Goal: Participate in discussion: Engage in conversation with other users on a specific topic

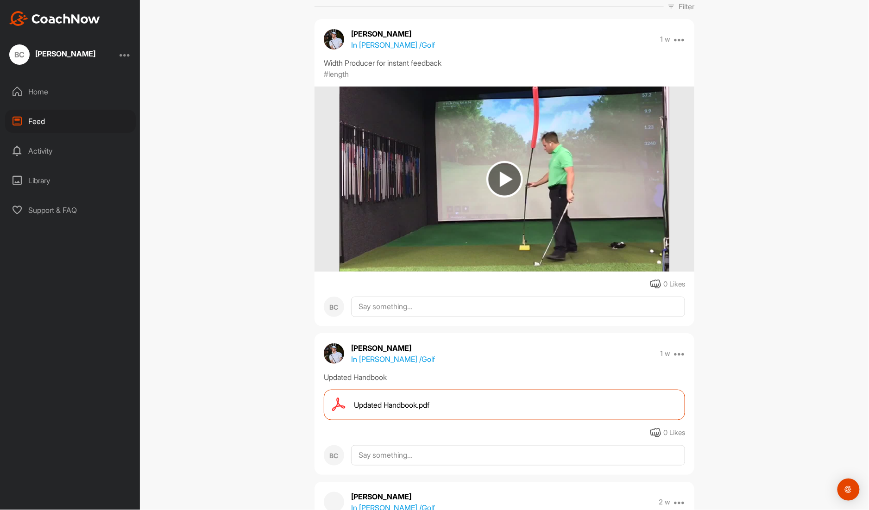
scroll to position [106, 0]
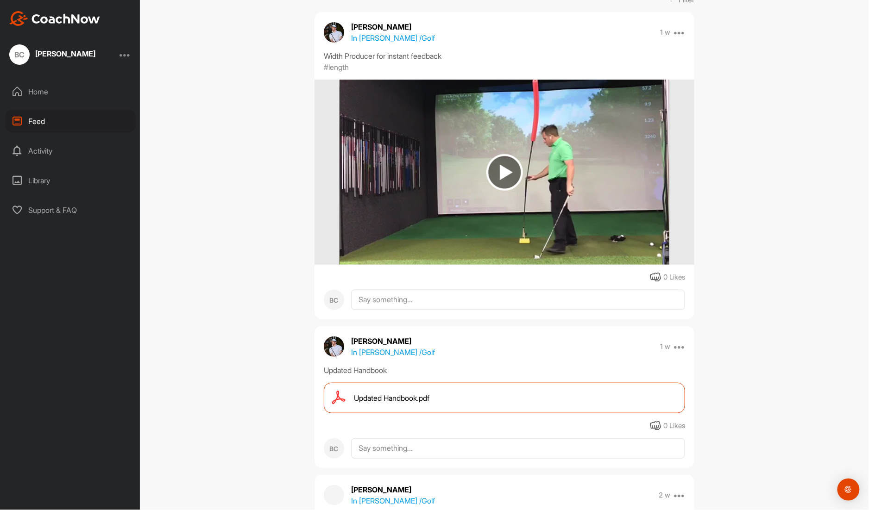
click at [506, 174] on img at bounding box center [504, 172] width 37 height 37
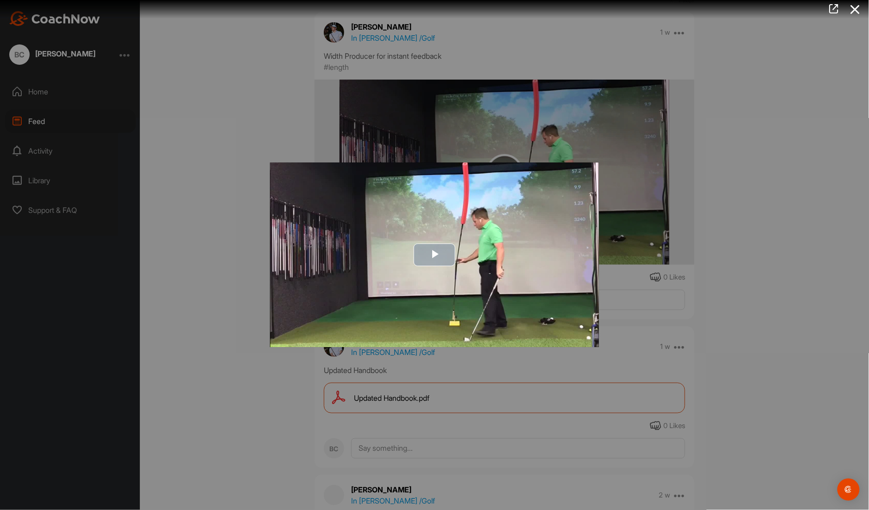
click at [434, 255] on span "Video Player" at bounding box center [434, 255] width 0 height 0
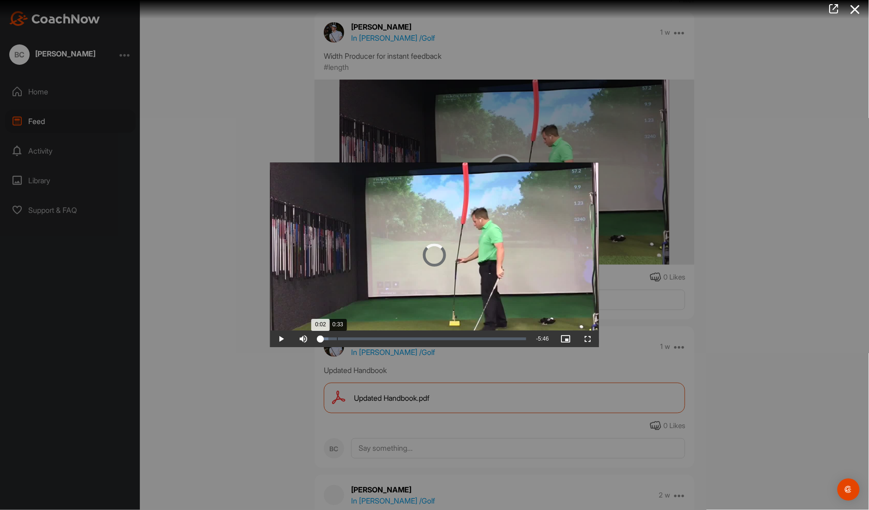
click at [337, 338] on div "0:33" at bounding box center [337, 339] width 0 height 3
click at [372, 338] on div "Loaded : 14.70% 1:36 0:52" at bounding box center [422, 339] width 216 height 17
click at [417, 341] on div "Loaded : 27.06% 2:59 1:39" at bounding box center [422, 339] width 216 height 17
click at [753, 218] on div at bounding box center [434, 255] width 869 height 510
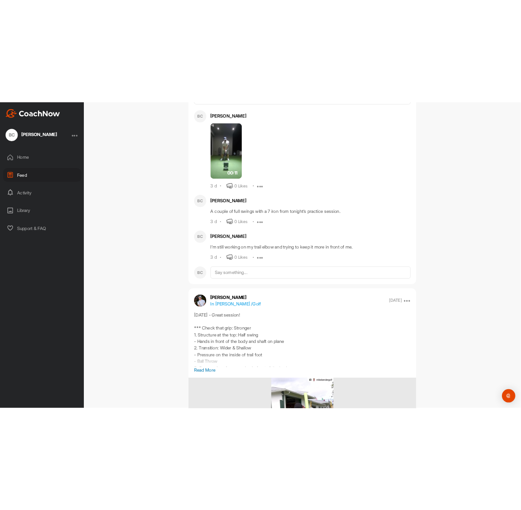
scroll to position [1795, 0]
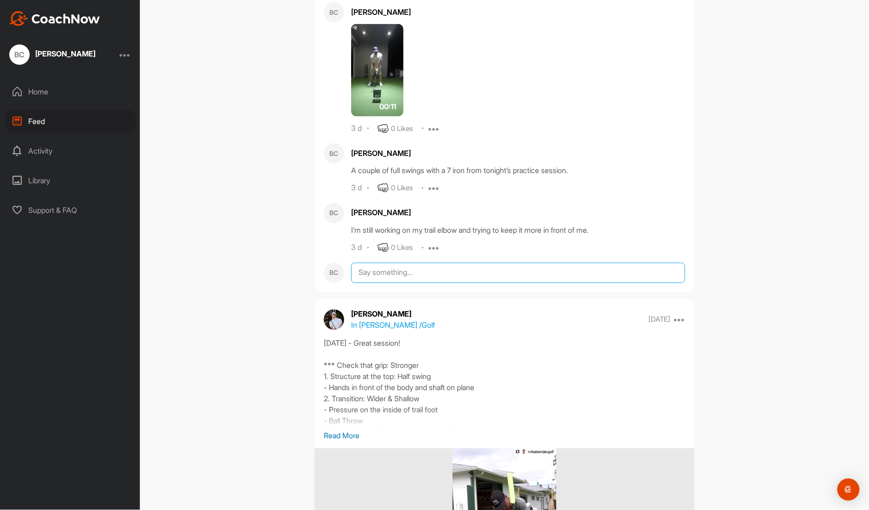
click at [383, 283] on textarea at bounding box center [518, 273] width 334 height 20
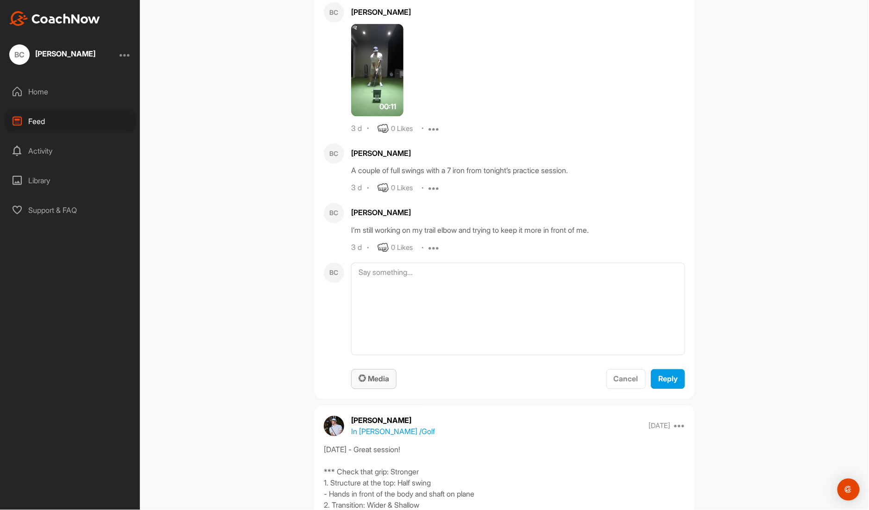
click at [366, 384] on span "Media" at bounding box center [373, 379] width 31 height 9
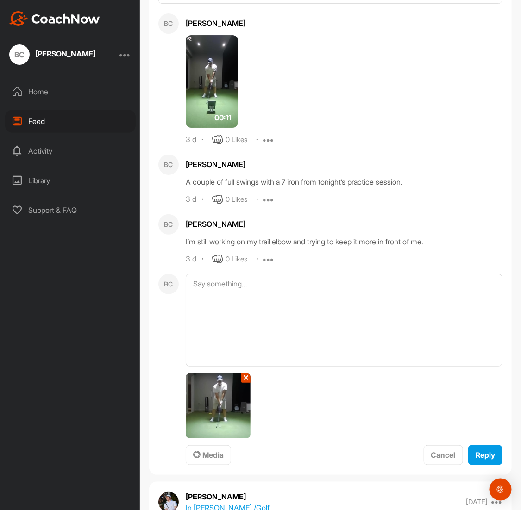
click at [291, 417] on div "✕" at bounding box center [344, 406] width 317 height 65
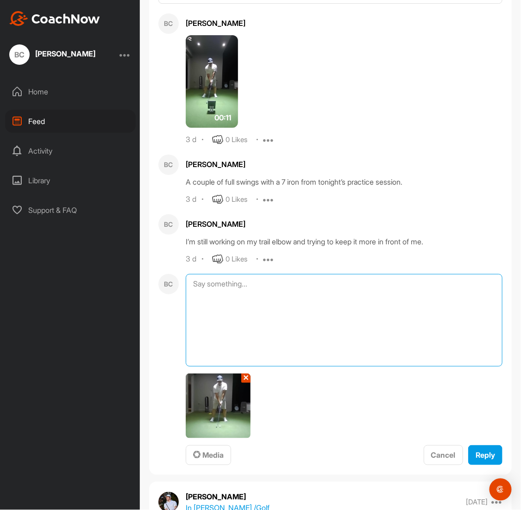
click at [235, 308] on textarea at bounding box center [344, 320] width 317 height 93
click at [267, 327] on textarea "I'm still working on my width. 1. I felt like i was overrotating my hips" at bounding box center [344, 320] width 317 height 93
click at [342, 325] on textarea "I'm still working on my width. 1. I felt like i was over rotating my hips" at bounding box center [344, 320] width 317 height 93
click at [233, 326] on textarea "I'm still working on my width. 1. I felt like i was over rotating my hips" at bounding box center [344, 320] width 317 height 93
click at [337, 326] on textarea "I'm still working on my width. 1. I felt like I was over rotating my hips" at bounding box center [344, 320] width 317 height 93
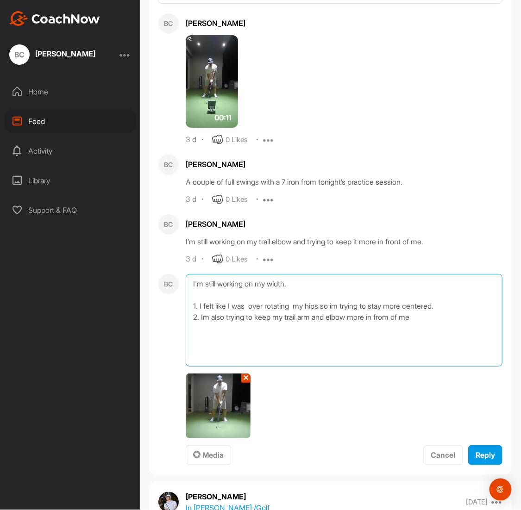
click at [204, 338] on textarea "I'm still working on my width. 1. I felt like I was over rotating my hips so im…" at bounding box center [344, 320] width 317 height 93
click at [443, 340] on textarea "I'm still working on my width. 1. I felt like I was over rotating my hips so im…" at bounding box center [344, 320] width 317 height 93
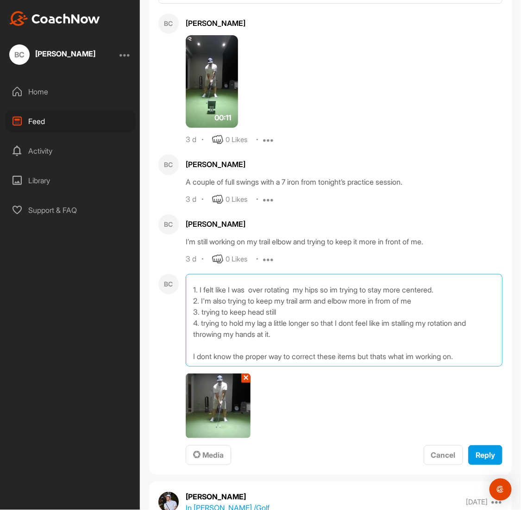
scroll to position [33, 0]
click at [317, 341] on textarea "I'm still working on my width. 1. I felt like I was over rotating my hips so im…" at bounding box center [344, 320] width 317 height 93
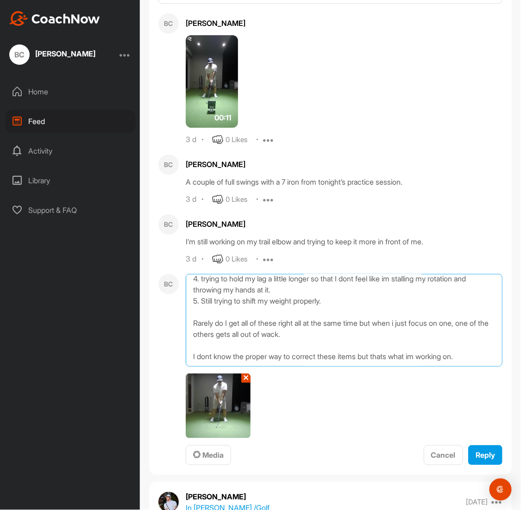
scroll to position [82, 0]
drag, startPoint x: 479, startPoint y: 357, endPoint x: 191, endPoint y: 351, distance: 287.6
click at [191, 351] on textarea "I'm still working on my width. 1. I felt like I was over rotating my hips so im…" at bounding box center [344, 320] width 317 height 93
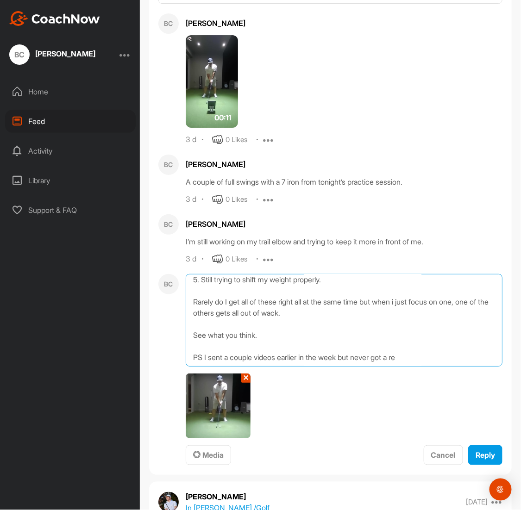
click at [203, 367] on textarea "I'm still working on my width. 1. I felt like I was over rotating my hips so im…" at bounding box center [344, 320] width 317 height 93
click at [420, 367] on textarea "I'm still working on my width. 1. I felt like I was over rotating my hips so im…" at bounding box center [344, 320] width 317 height 93
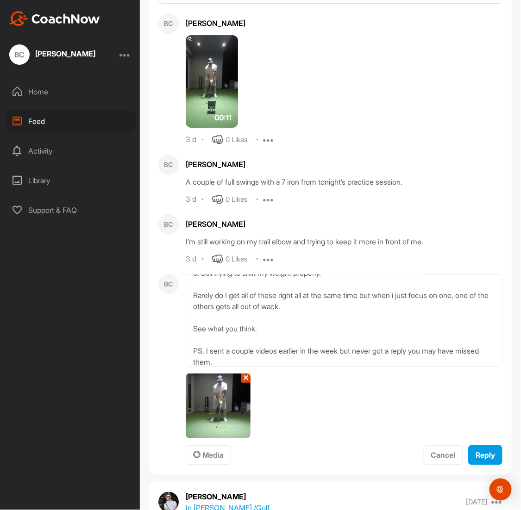
click at [341, 427] on div "✕" at bounding box center [344, 406] width 317 height 65
click at [275, 348] on textarea "I'm still working on my width. 1. I felt like I was over rotating my hips so im…" at bounding box center [344, 320] width 317 height 93
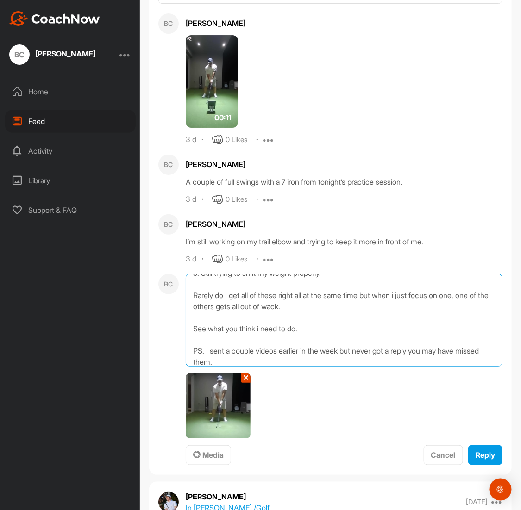
click at [263, 350] on textarea "I'm still working on my width. 1. I felt like I was over rotating my hips so im…" at bounding box center [344, 320] width 317 height 93
drag, startPoint x: 307, startPoint y: 348, endPoint x: 192, endPoint y: 350, distance: 115.8
click at [192, 350] on textarea "I'm still working on my width. 1. I felt like I was over rotating my hips so im…" at bounding box center [344, 320] width 317 height 93
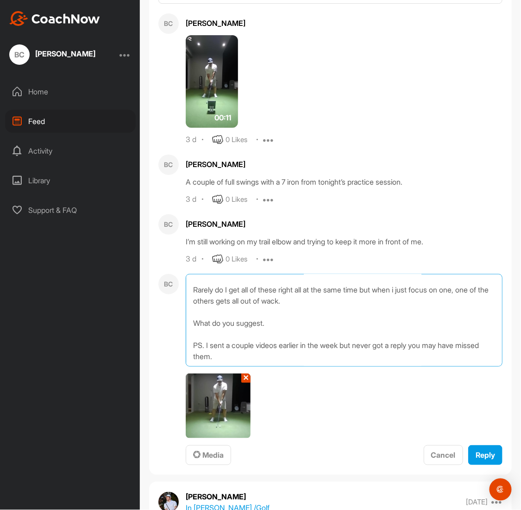
scroll to position [107, 0]
type textarea "I'm still working on my width. 1. I felt like I was over rotating my hips so im…"
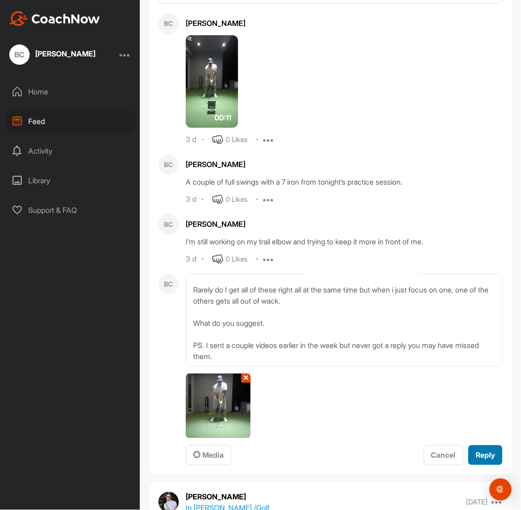
click at [479, 460] on span "Reply" at bounding box center [485, 455] width 19 height 9
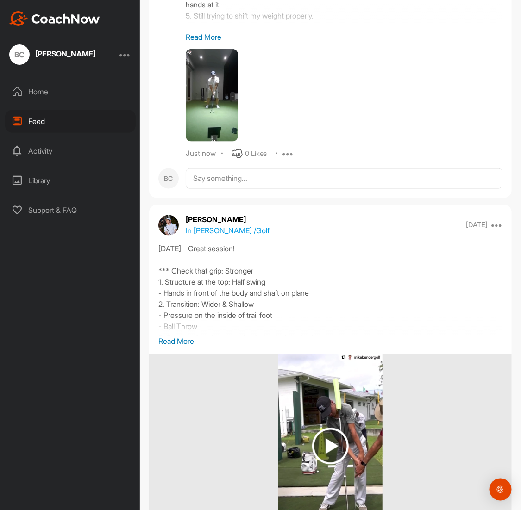
scroll to position [2147, 0]
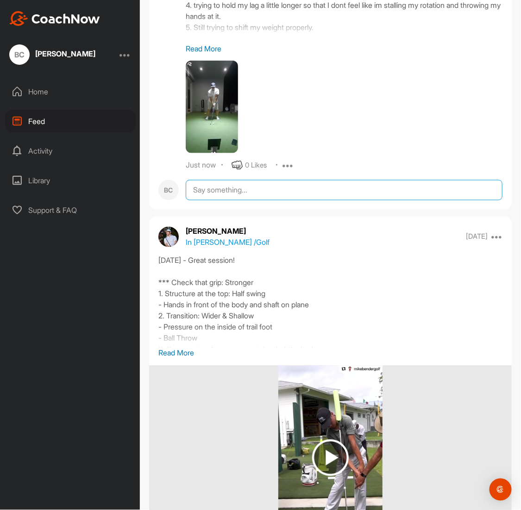
click at [228, 201] on textarea at bounding box center [344, 190] width 317 height 20
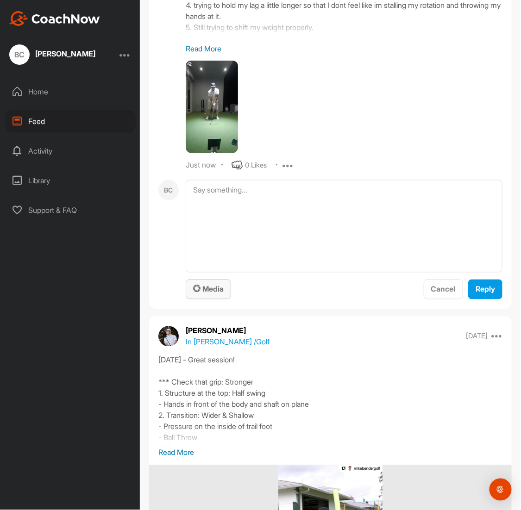
click at [206, 295] on div "Media" at bounding box center [208, 289] width 31 height 11
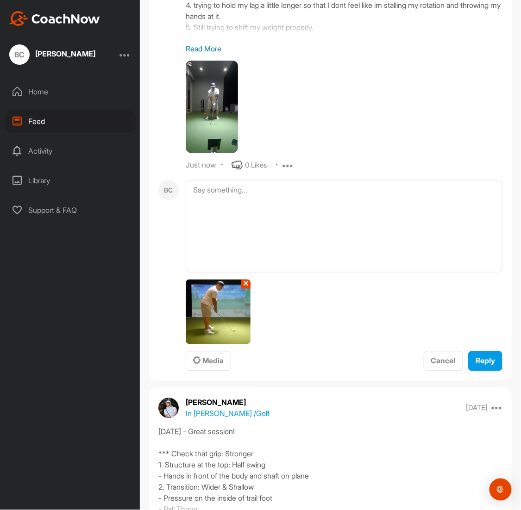
click at [284, 338] on div "✕" at bounding box center [344, 312] width 317 height 65
click at [290, 171] on icon at bounding box center [288, 165] width 11 height 11
click at [293, 201] on p "Edit" at bounding box center [287, 196] width 13 height 10
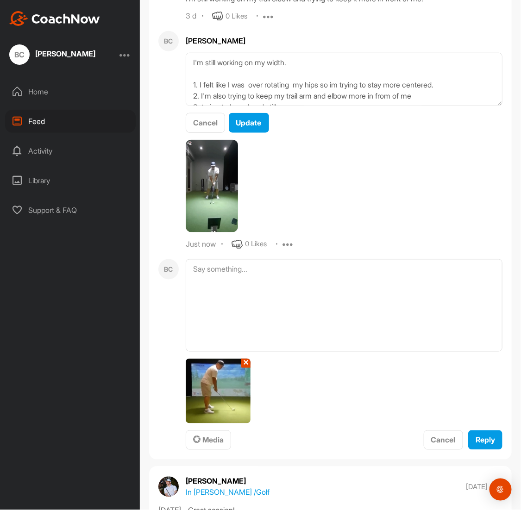
scroll to position [2031, 0]
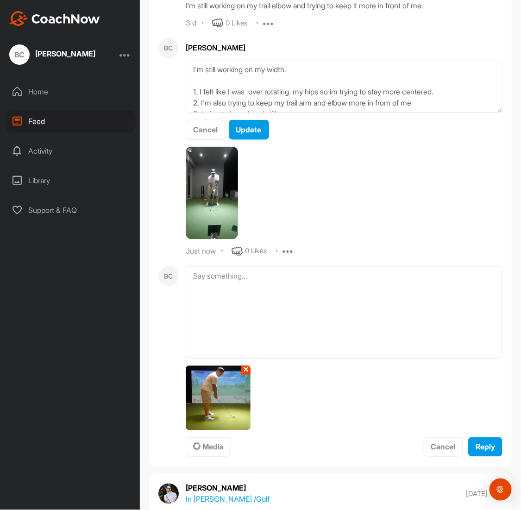
click at [280, 199] on div at bounding box center [289, 193] width 207 height 93
click at [310, 226] on div at bounding box center [289, 193] width 207 height 93
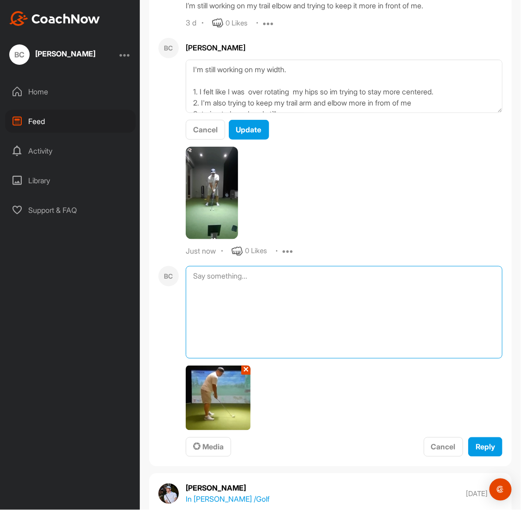
click at [348, 359] on textarea at bounding box center [344, 312] width 317 height 93
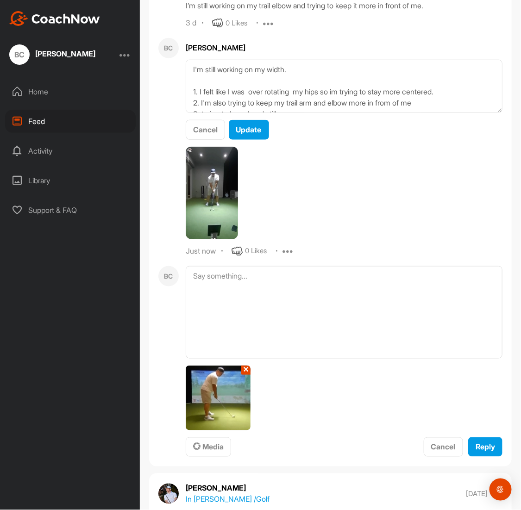
click at [245, 375] on button "✕" at bounding box center [245, 370] width 9 height 9
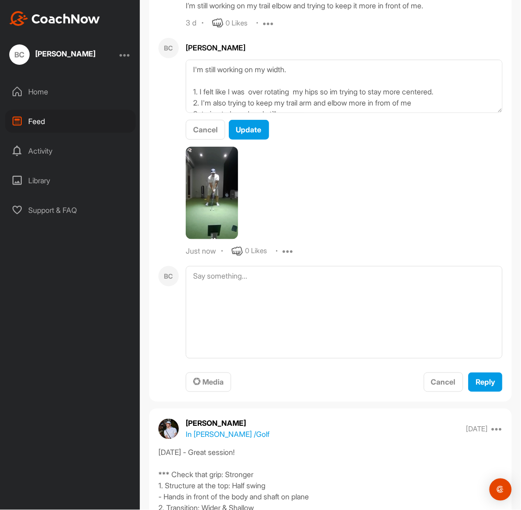
click at [371, 238] on div at bounding box center [289, 193] width 207 height 93
click at [364, 199] on div at bounding box center [289, 193] width 207 height 93
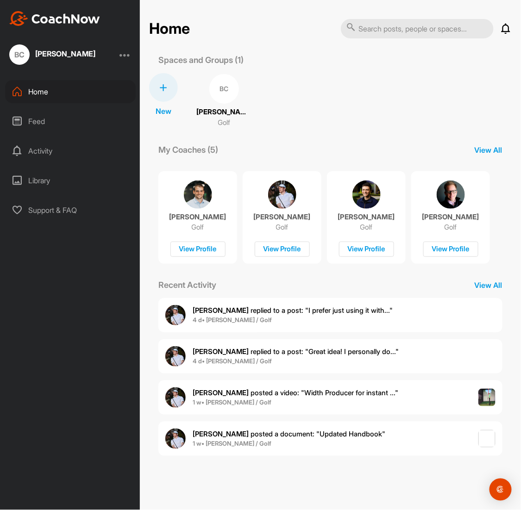
click at [35, 119] on div "Feed" at bounding box center [70, 121] width 131 height 23
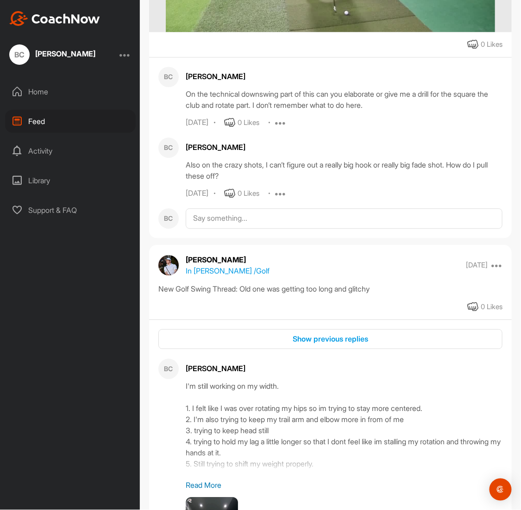
scroll to position [1465, 0]
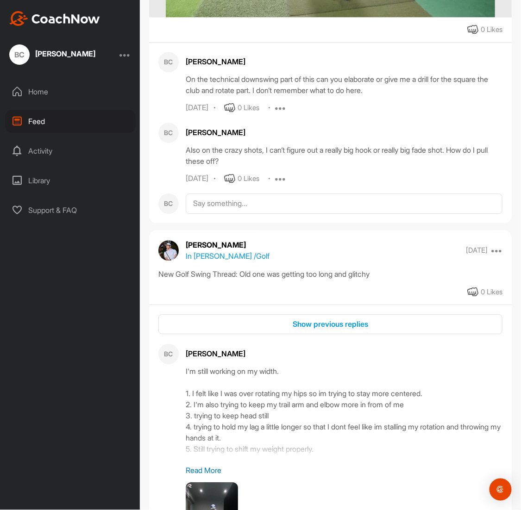
click at [418, 280] on div "New Golf Swing Thread: Old one was getting too long and glitchy" at bounding box center [330, 274] width 344 height 11
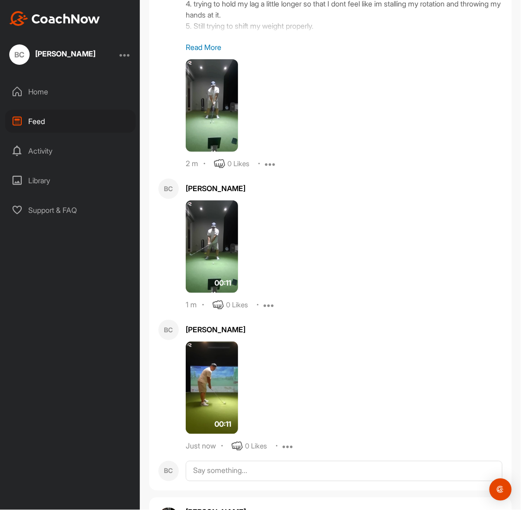
scroll to position [1925, 0]
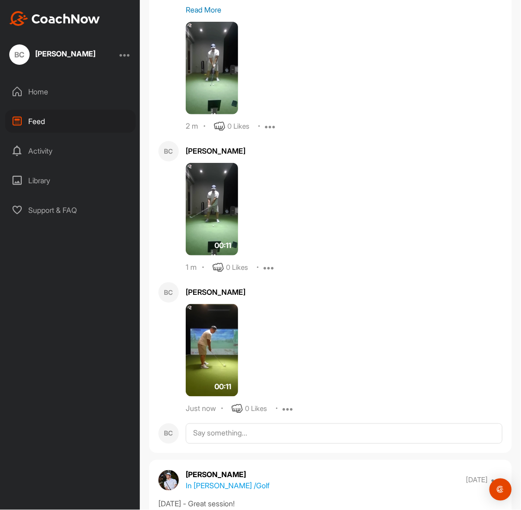
click at [217, 244] on img at bounding box center [212, 209] width 52 height 93
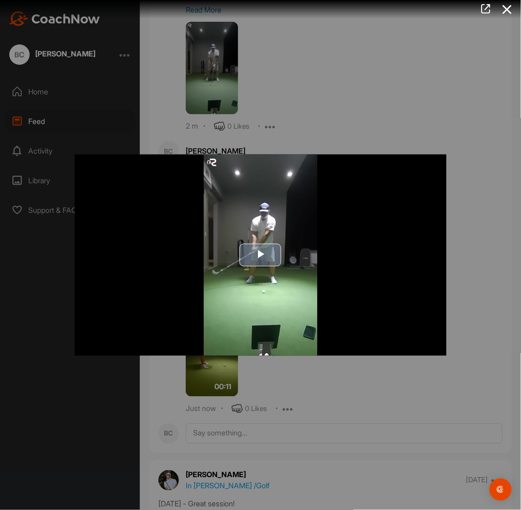
click at [261, 255] on span "Video Player" at bounding box center [261, 255] width 0 height 0
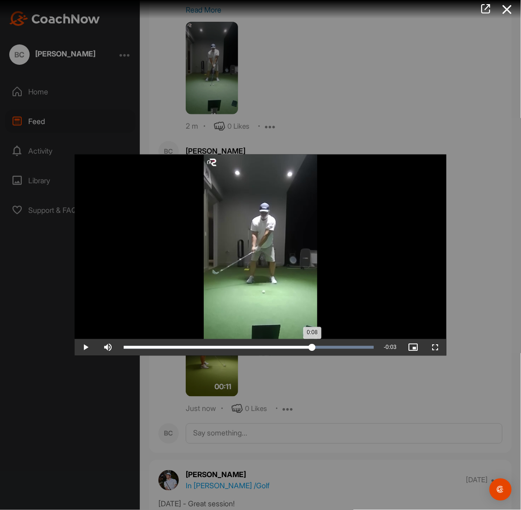
drag, startPoint x: 319, startPoint y: 350, endPoint x: 312, endPoint y: 345, distance: 8.0
click at [312, 346] on div "0:08" at bounding box center [218, 347] width 189 height 3
click at [508, 11] on icon at bounding box center [506, 9] width 21 height 17
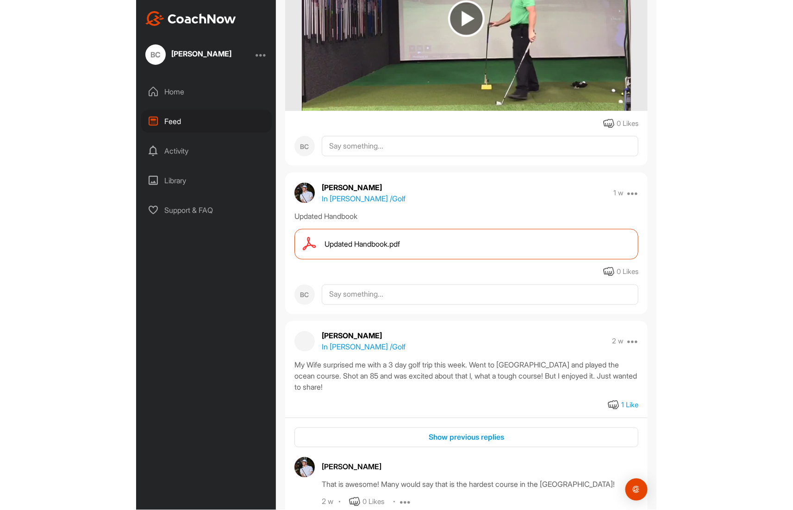
scroll to position [0, 0]
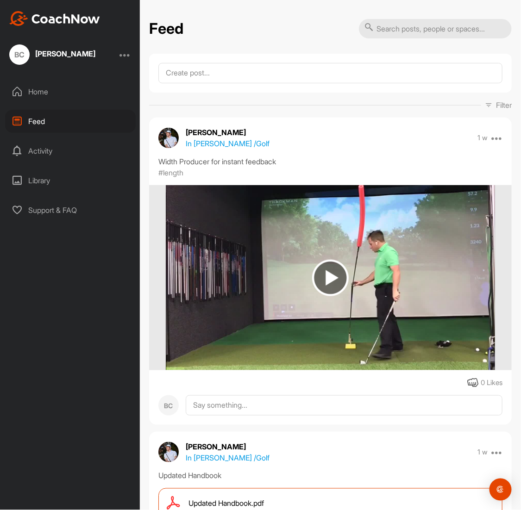
click at [40, 182] on div "Library" at bounding box center [70, 180] width 131 height 23
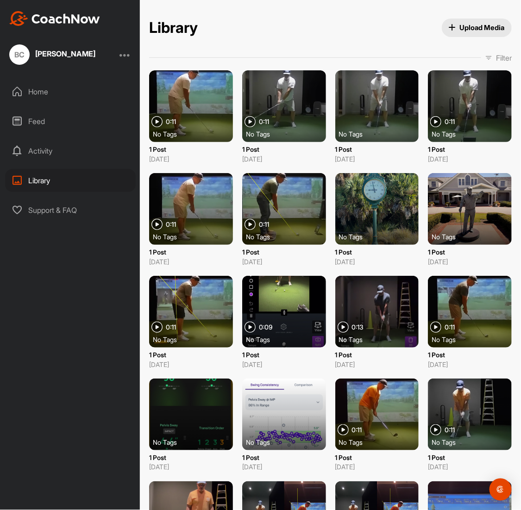
click at [282, 99] on div at bounding box center [284, 106] width 84 height 72
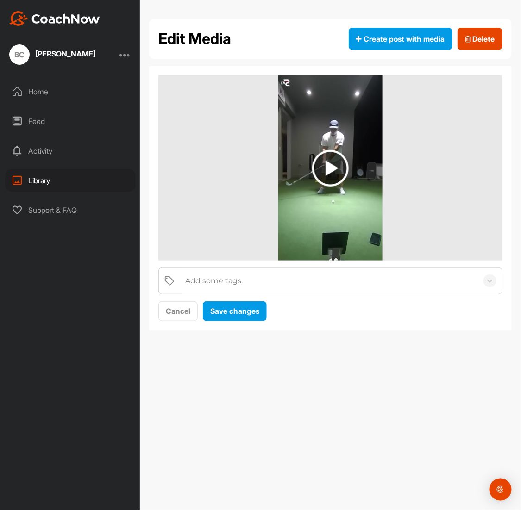
click at [329, 169] on img at bounding box center [330, 168] width 37 height 37
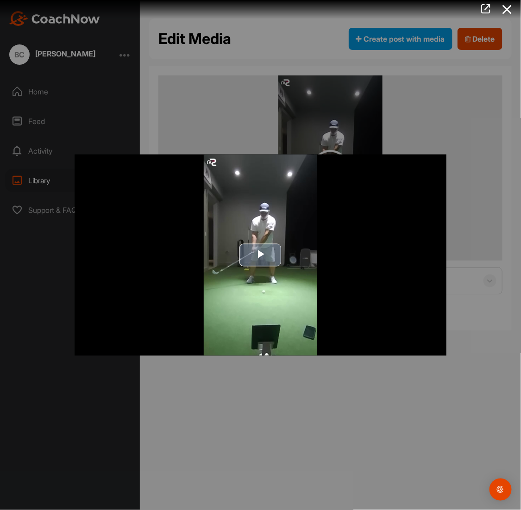
click at [261, 255] on span "Video Player" at bounding box center [261, 255] width 0 height 0
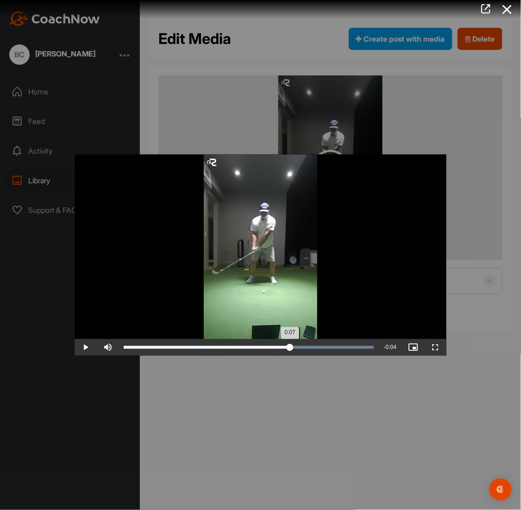
drag, startPoint x: 178, startPoint y: 348, endPoint x: 290, endPoint y: 352, distance: 112.6
click at [290, 349] on div "Loaded : 100.00% 0:07 0:07" at bounding box center [249, 347] width 250 height 3
click at [57, 107] on div at bounding box center [260, 255] width 521 height 510
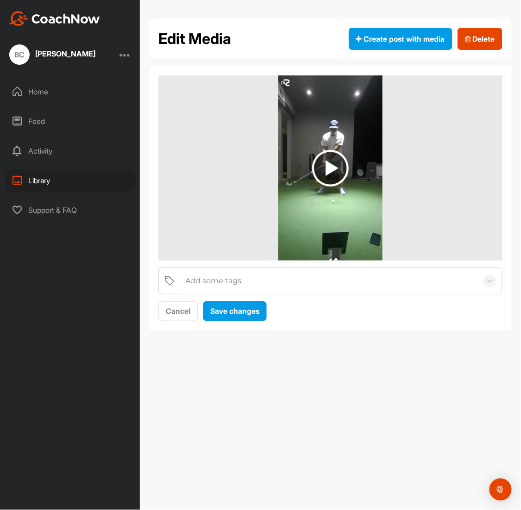
click at [44, 55] on div "[PERSON_NAME]" at bounding box center [65, 53] width 60 height 7
click at [39, 182] on div "Library" at bounding box center [70, 180] width 131 height 23
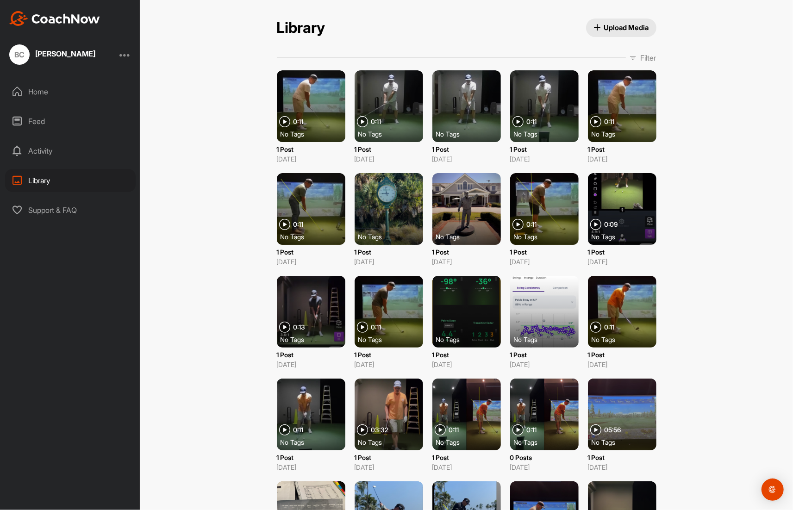
click at [302, 197] on div at bounding box center [311, 209] width 69 height 72
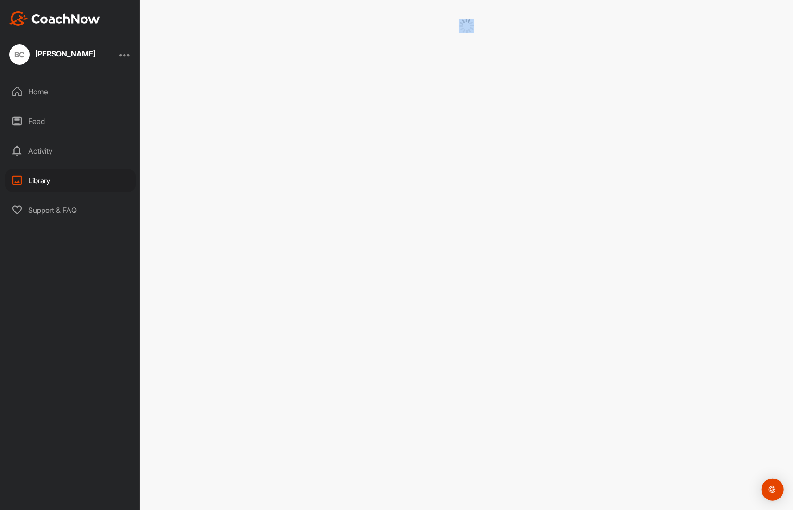
click at [302, 197] on div at bounding box center [466, 255] width 653 height 510
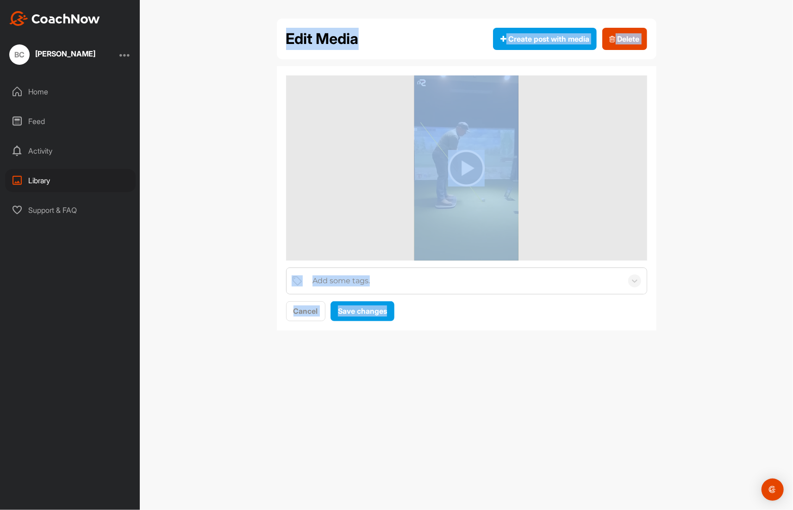
click at [469, 162] on img at bounding box center [466, 168] width 37 height 37
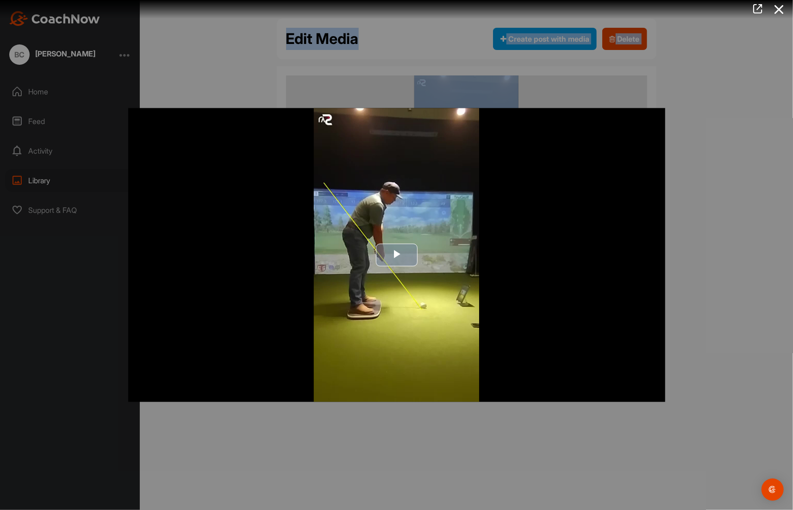
click at [397, 255] on span "Video Player" at bounding box center [397, 255] width 0 height 0
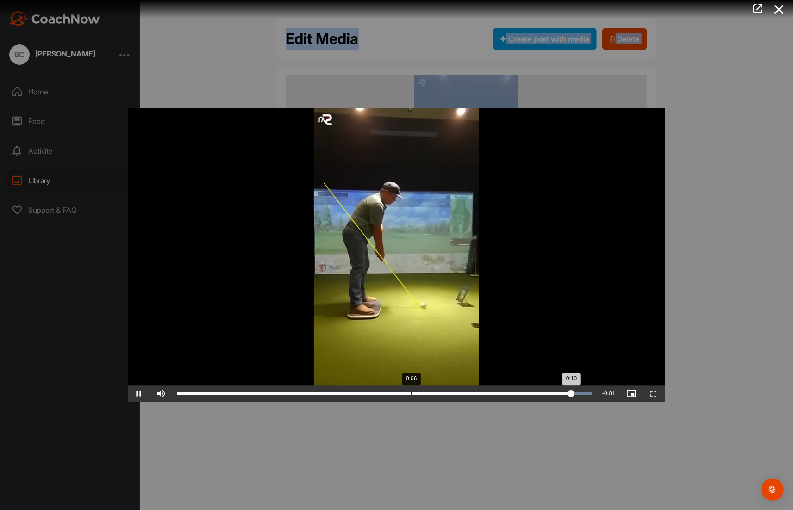
click at [411, 393] on div "Loaded : 100.00% 0:06 0:10" at bounding box center [384, 394] width 415 height 3
click at [207, 395] on div "Loaded : 100.00% 0:00 0:07" at bounding box center [385, 394] width 425 height 17
drag, startPoint x: 249, startPoint y: 393, endPoint x: 446, endPoint y: 393, distance: 197.3
click at [446, 393] on div "0:07" at bounding box center [312, 394] width 270 height 3
drag, startPoint x: 515, startPoint y: 390, endPoint x: 463, endPoint y: 404, distance: 54.1
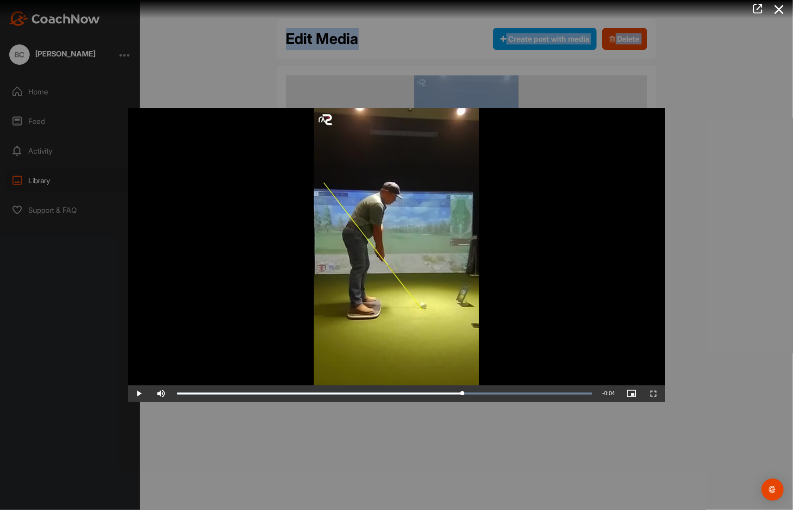
click at [463, 404] on div "Video Player is loading. Play Video Play Skip Backward Skip Forward Mute 84% Cu…" at bounding box center [397, 255] width 556 height 313
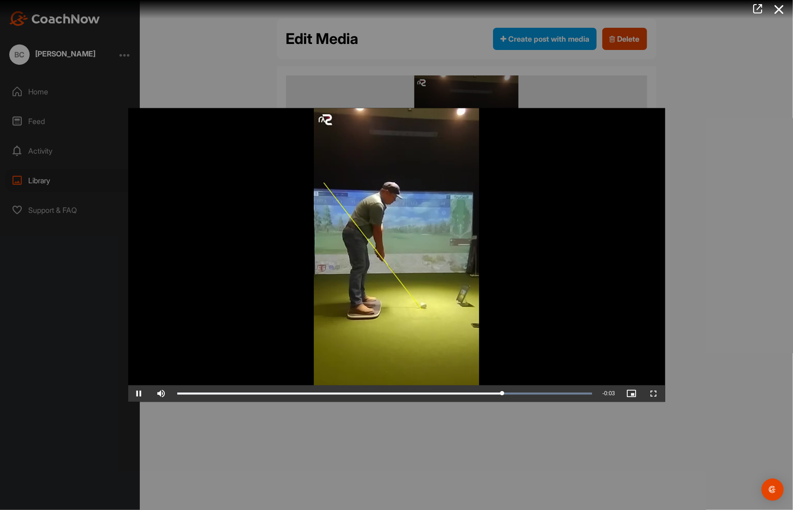
click at [176, 71] on div at bounding box center [396, 255] width 793 height 510
